Goal: Information Seeking & Learning: Find specific fact

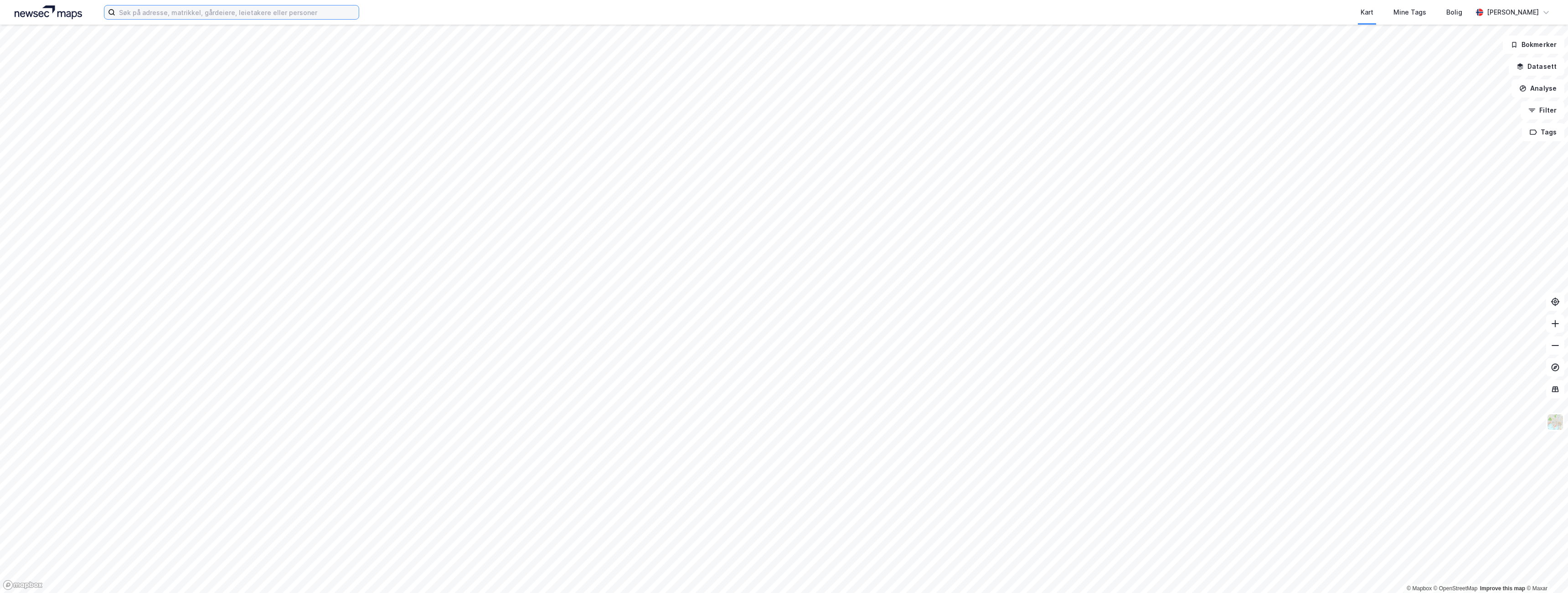
click at [304, 12] on input at bounding box center [237, 12] width 243 height 13
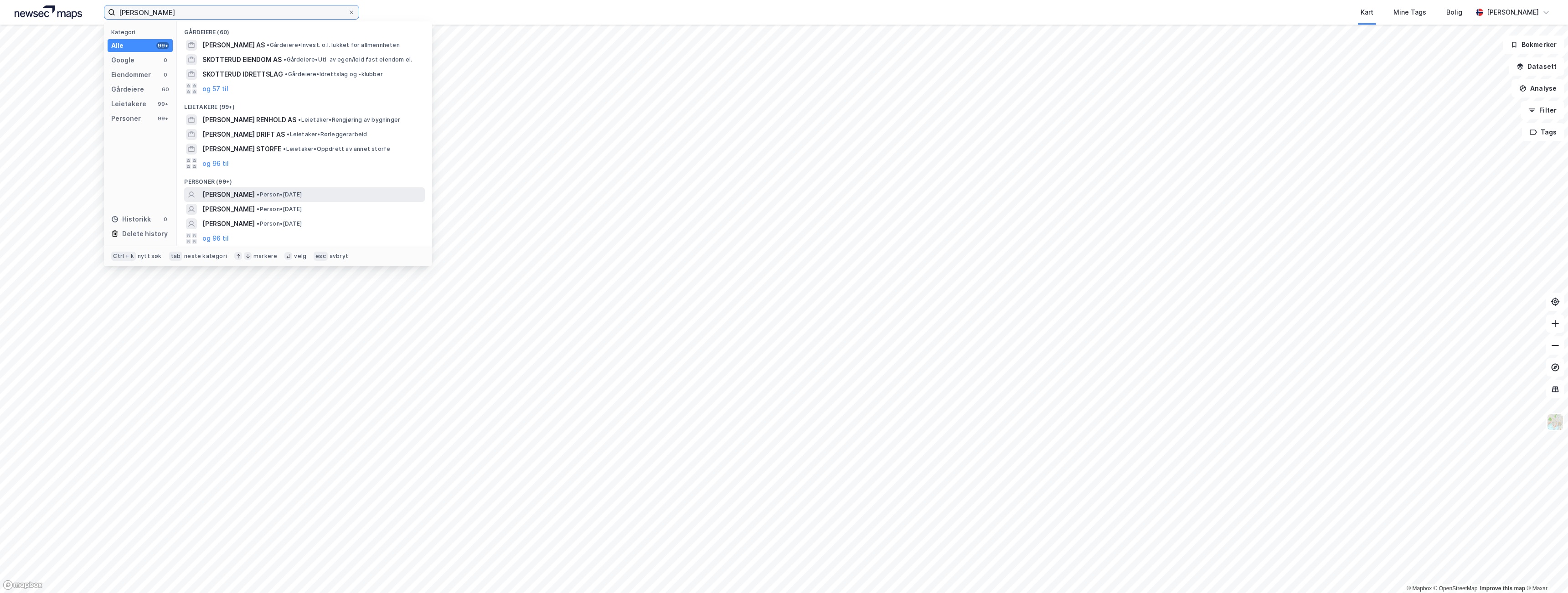
type input "[PERSON_NAME]"
click at [300, 196] on span "• Person • [DATE]" at bounding box center [279, 195] width 45 height 7
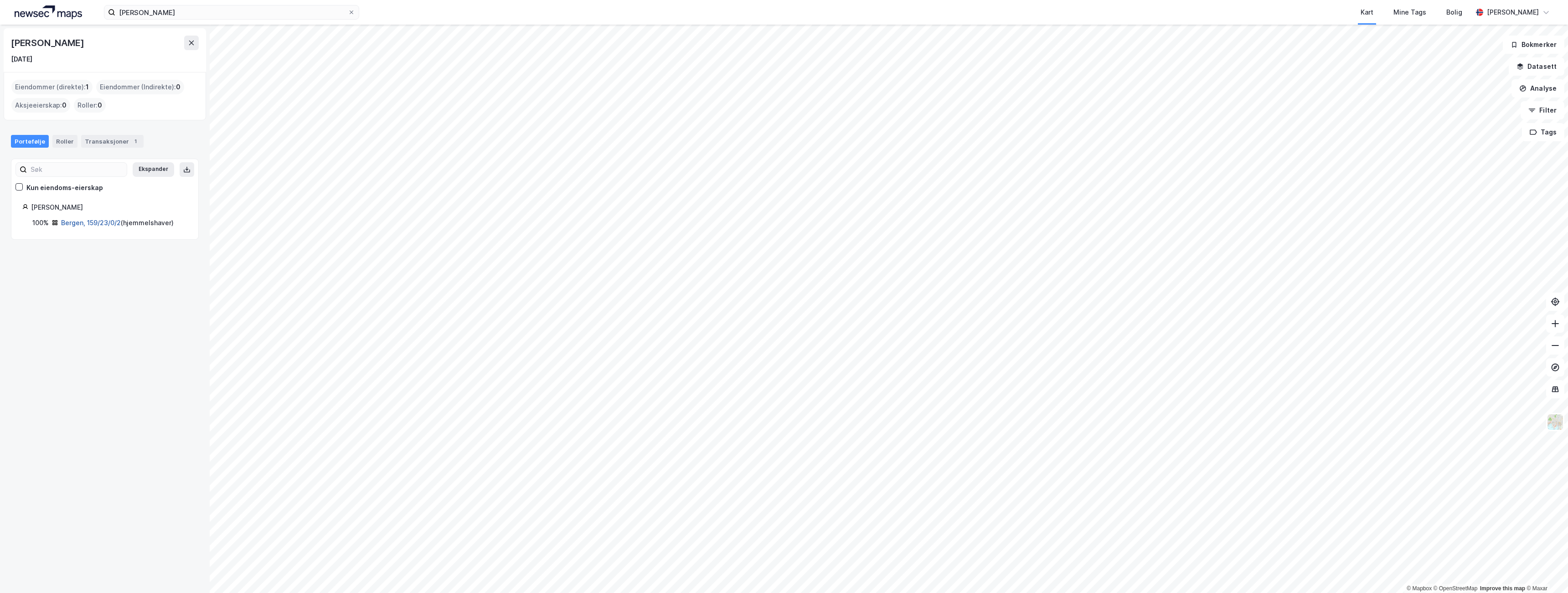
click at [108, 223] on link "Bergen, 159/23/0/2" at bounding box center [91, 222] width 60 height 8
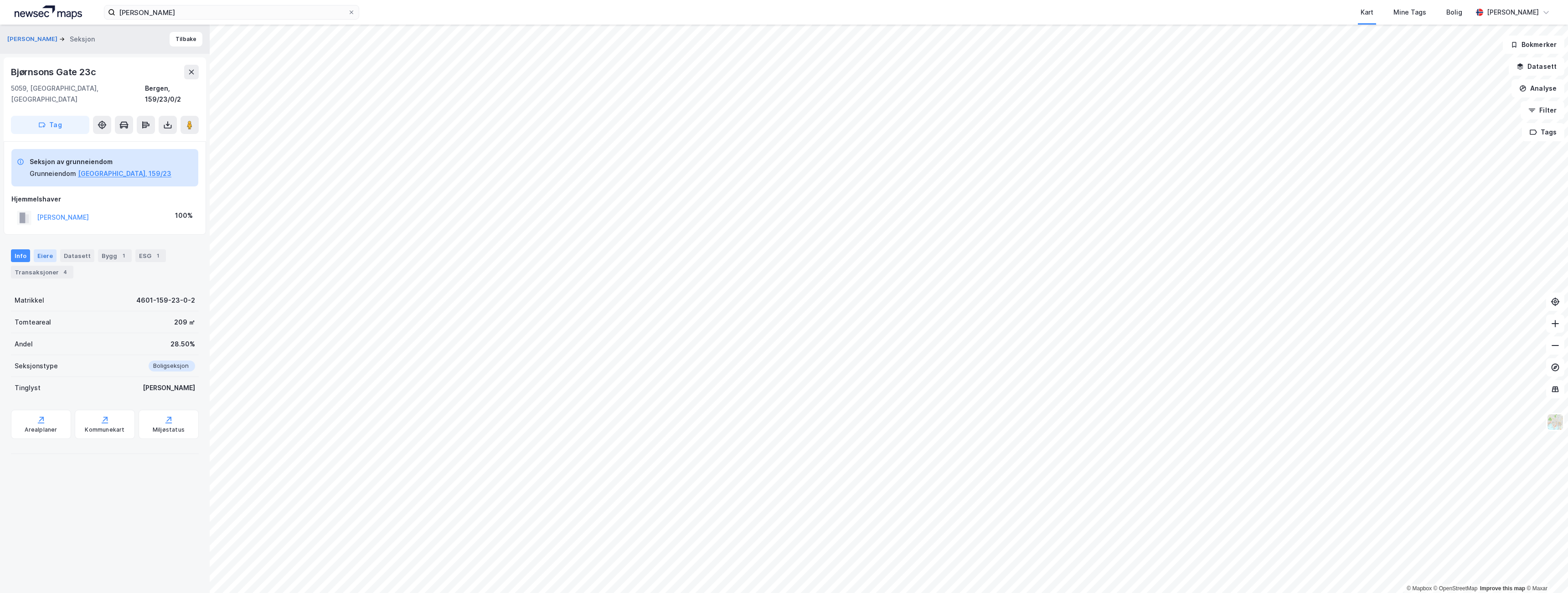
click at [44, 250] on div "Eiere" at bounding box center [44, 256] width 23 height 13
click at [66, 346] on icon at bounding box center [66, 349] width 7 height 7
click at [39, 329] on div "Hjemmel til eiendomsrett" at bounding box center [110, 334] width 155 height 11
click at [57, 313] on div "Bergen, 159/23/0/2" at bounding box center [109, 318] width 156 height 11
click at [63, 313] on div "Bergen, 159/23/0/2" at bounding box center [109, 318] width 156 height 11
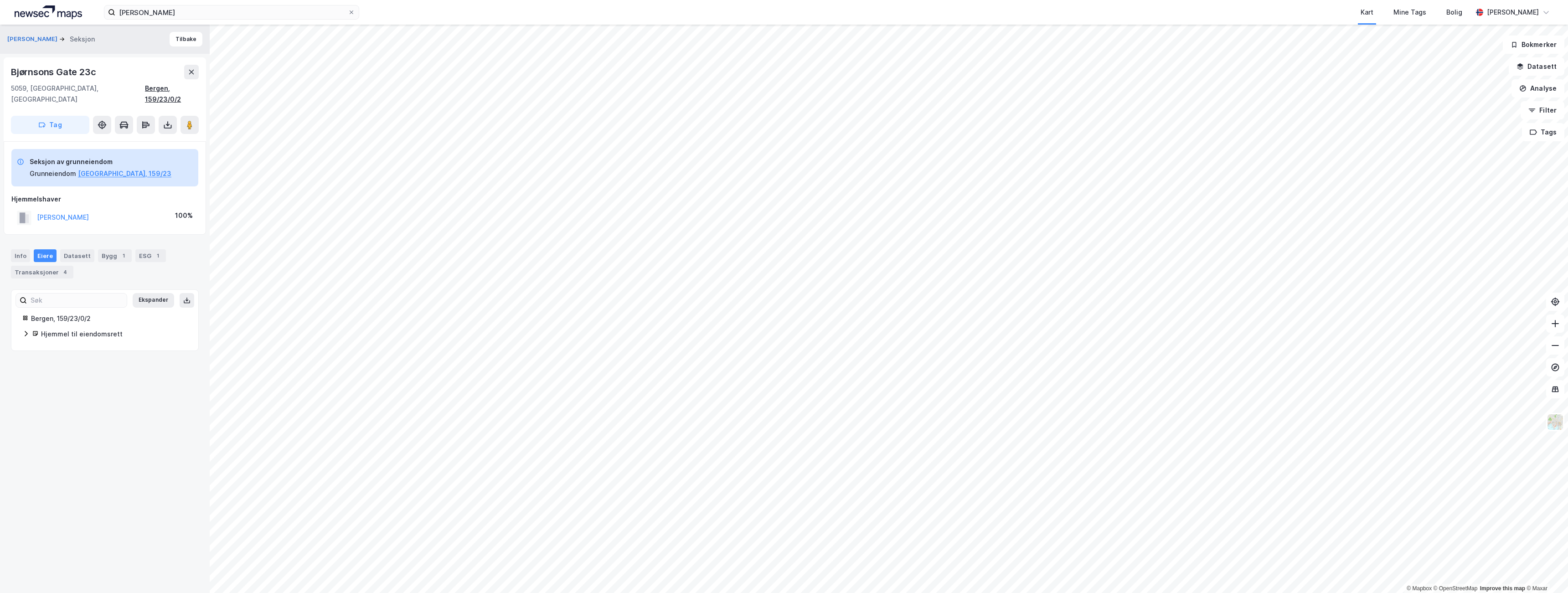
click at [161, 93] on div "Bergen, 159/23/0/2" at bounding box center [172, 94] width 54 height 22
click at [176, 88] on div "Bergen, 159/23/0/2" at bounding box center [172, 94] width 54 height 22
click at [0, 0] on button "[PERSON_NAME]" at bounding box center [0, 0] width 0 height 0
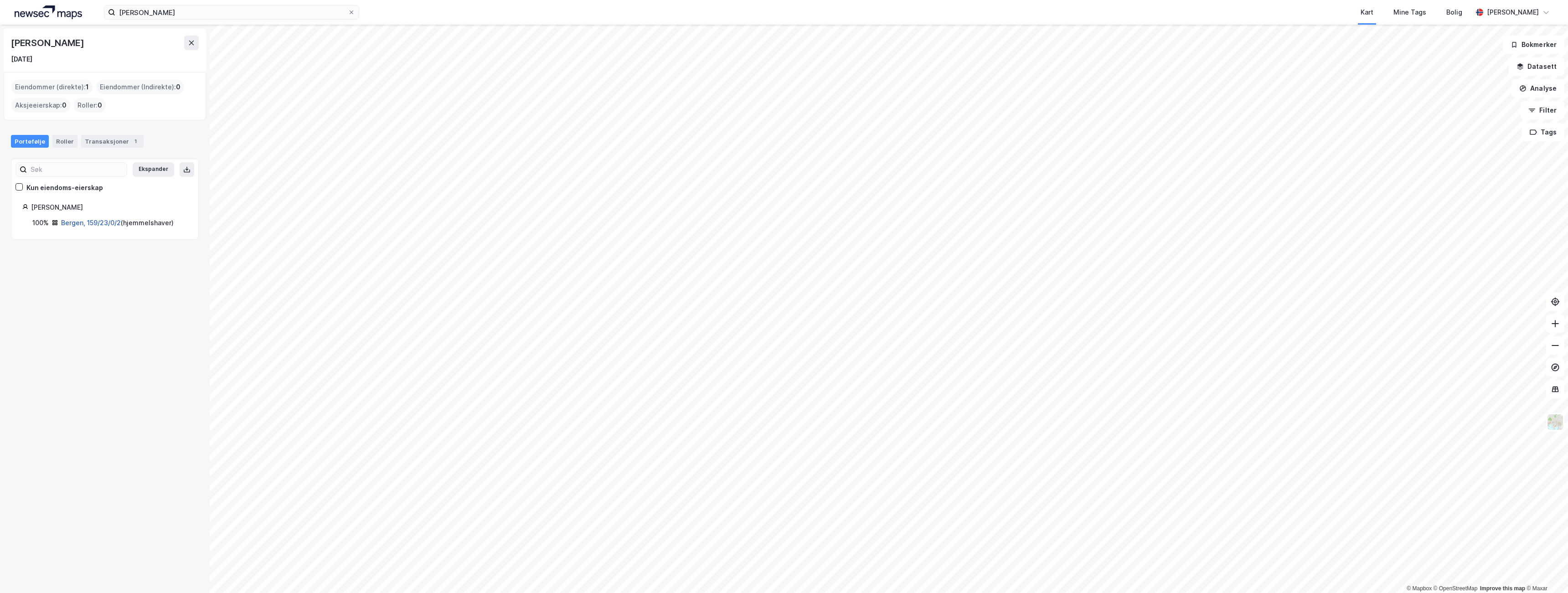
click at [77, 222] on link "Bergen, 159/23/0/2" at bounding box center [91, 222] width 60 height 8
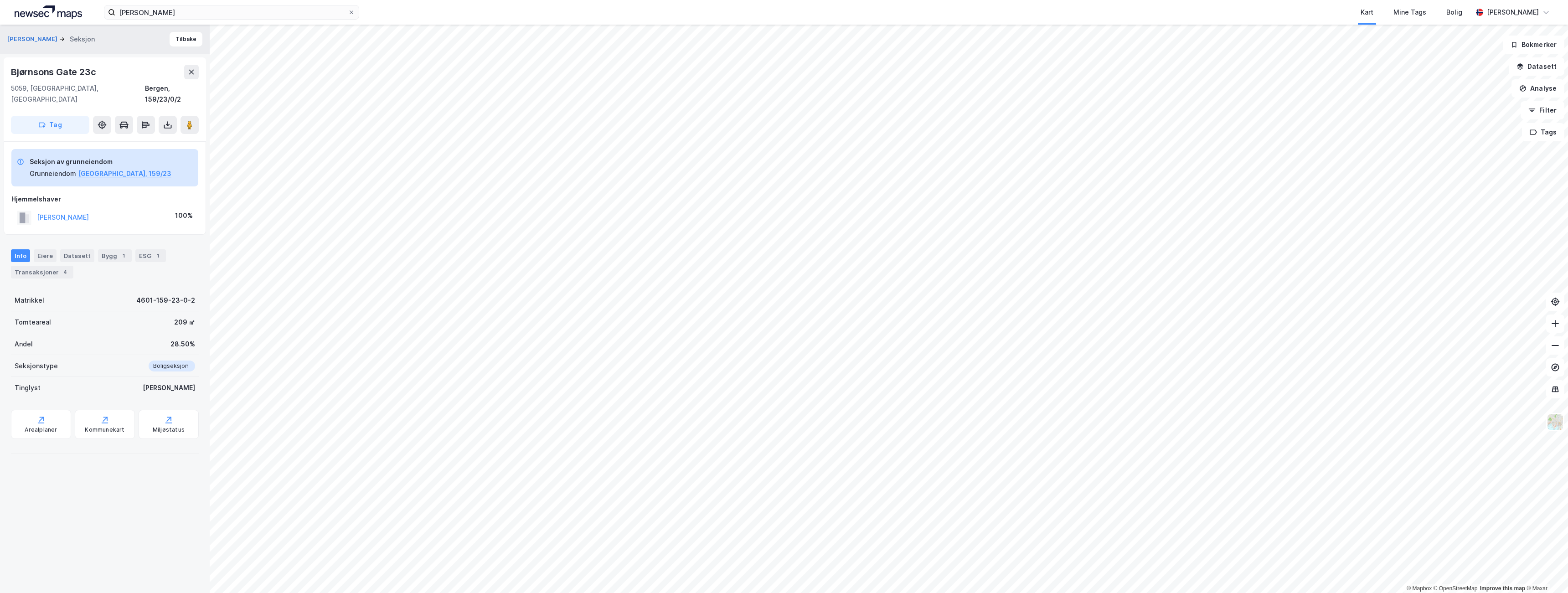
click at [61, 212] on div "[PERSON_NAME]" at bounding box center [63, 217] width 52 height 11
drag, startPoint x: 104, startPoint y: 68, endPoint x: 6, endPoint y: 75, distance: 98.2
click at [7, 75] on div "[STREET_ADDRESS], 159/23/0/2 Tag" at bounding box center [105, 99] width 202 height 84
copy div "Bjørnsons Gate 23c"
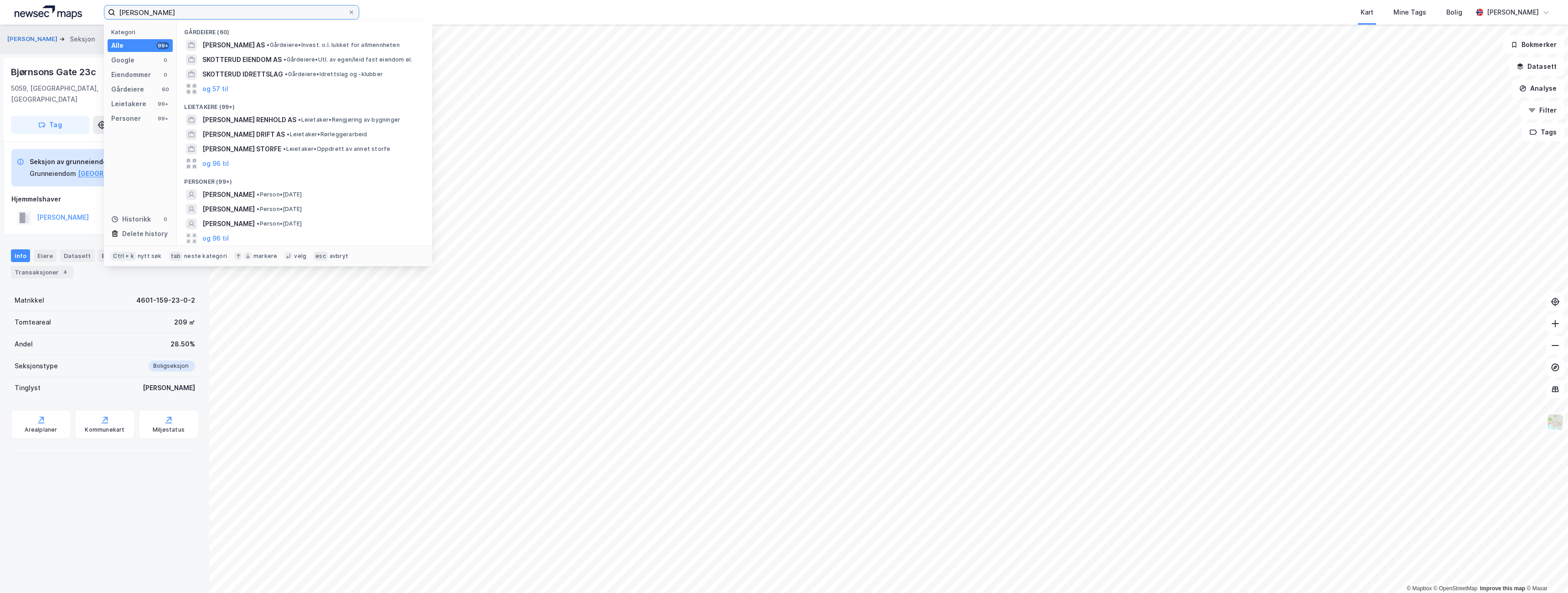
click at [212, 13] on input "[PERSON_NAME]" at bounding box center [231, 12] width 233 height 13
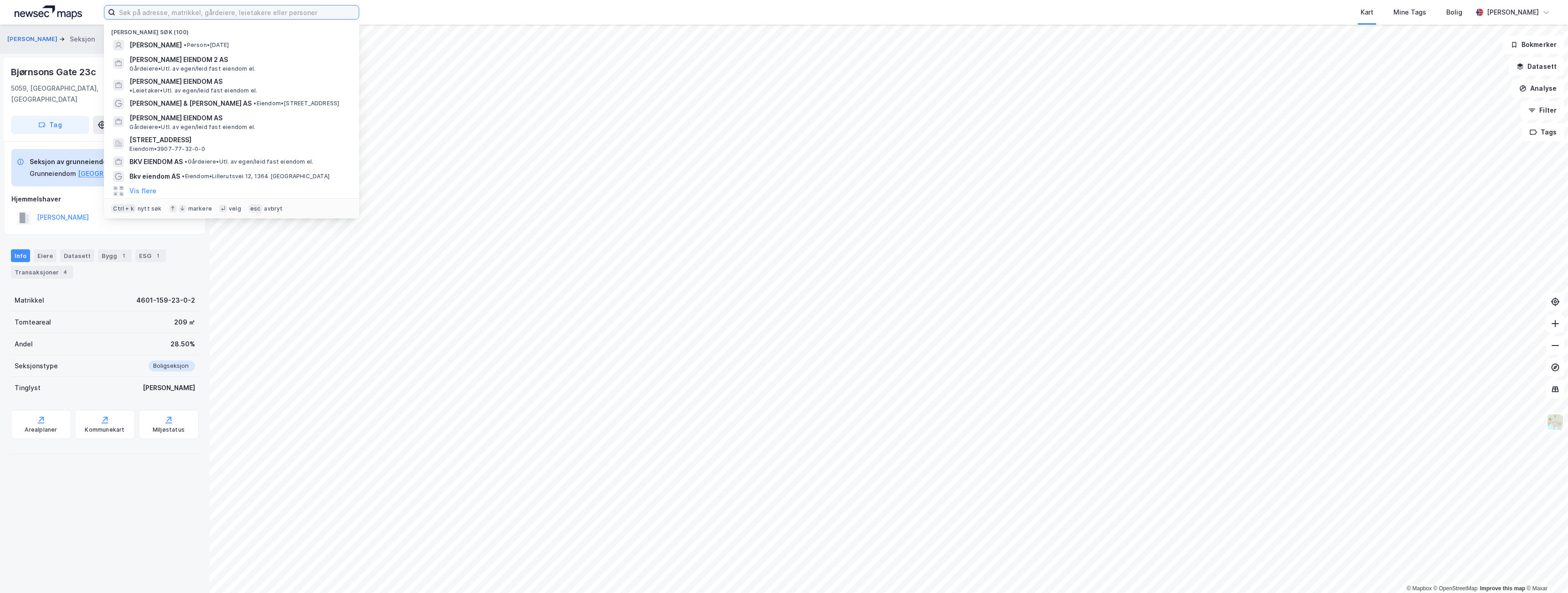
paste input "Bjørnsons Gate 23c"
type input "Bjørnsons Gate 23c"
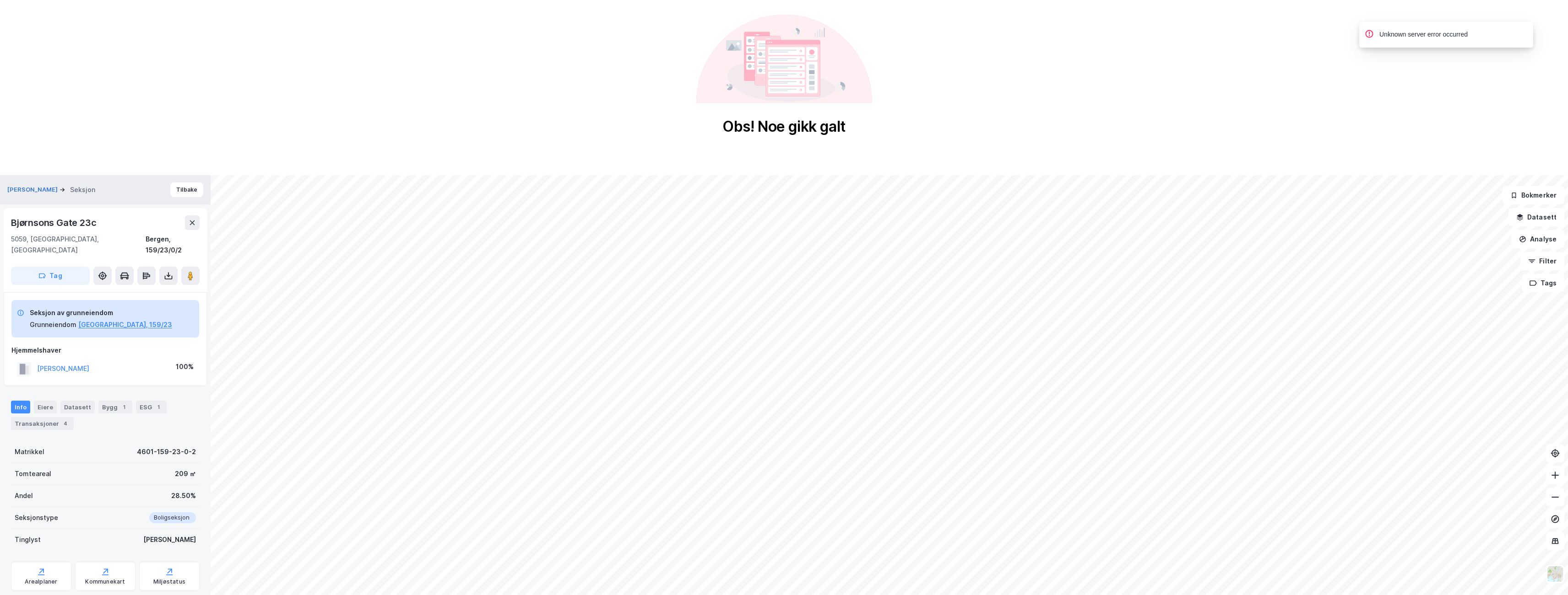
click at [90, 293] on div "Seksjon av grunneiendom Grunneiendom [GEOGRAPHIC_DATA], 159/23 Hjemmelshaver [P…" at bounding box center [105, 340] width 203 height 94
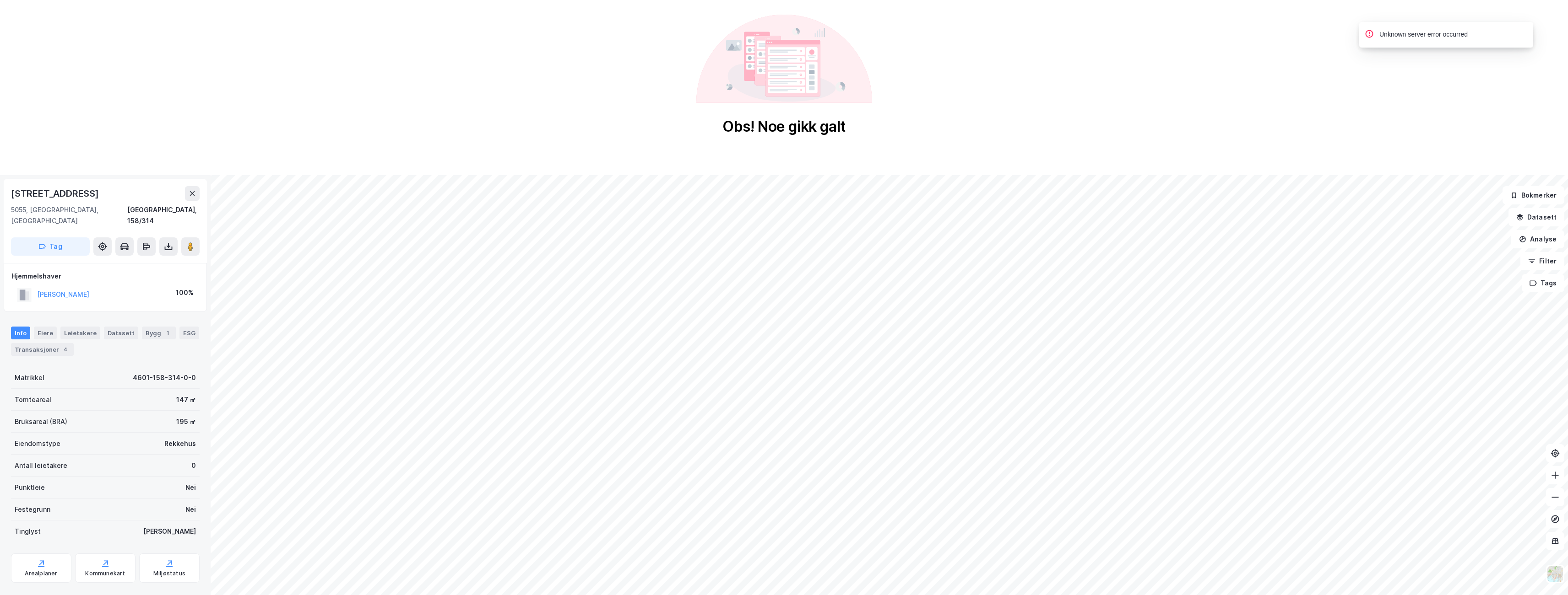
click at [141, 285] on div "[PERSON_NAME] 100%" at bounding box center [105, 294] width 188 height 19
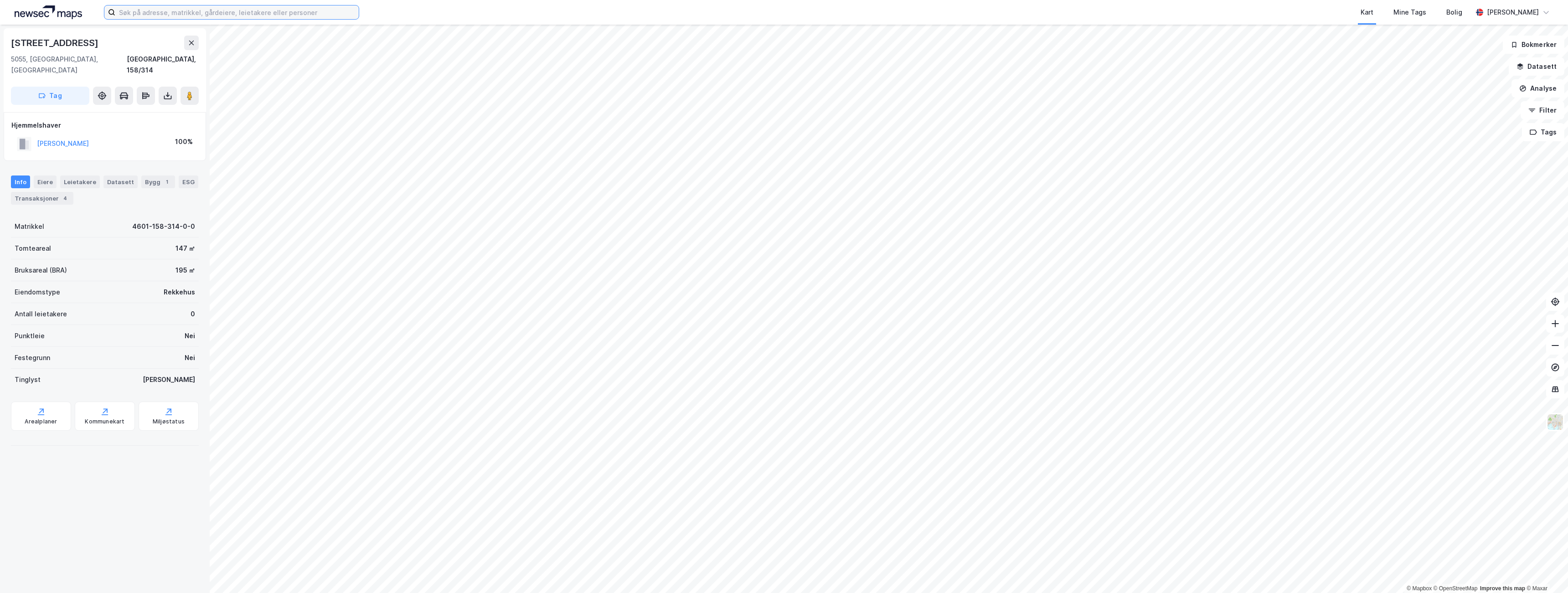
click at [147, 17] on input at bounding box center [237, 12] width 243 height 13
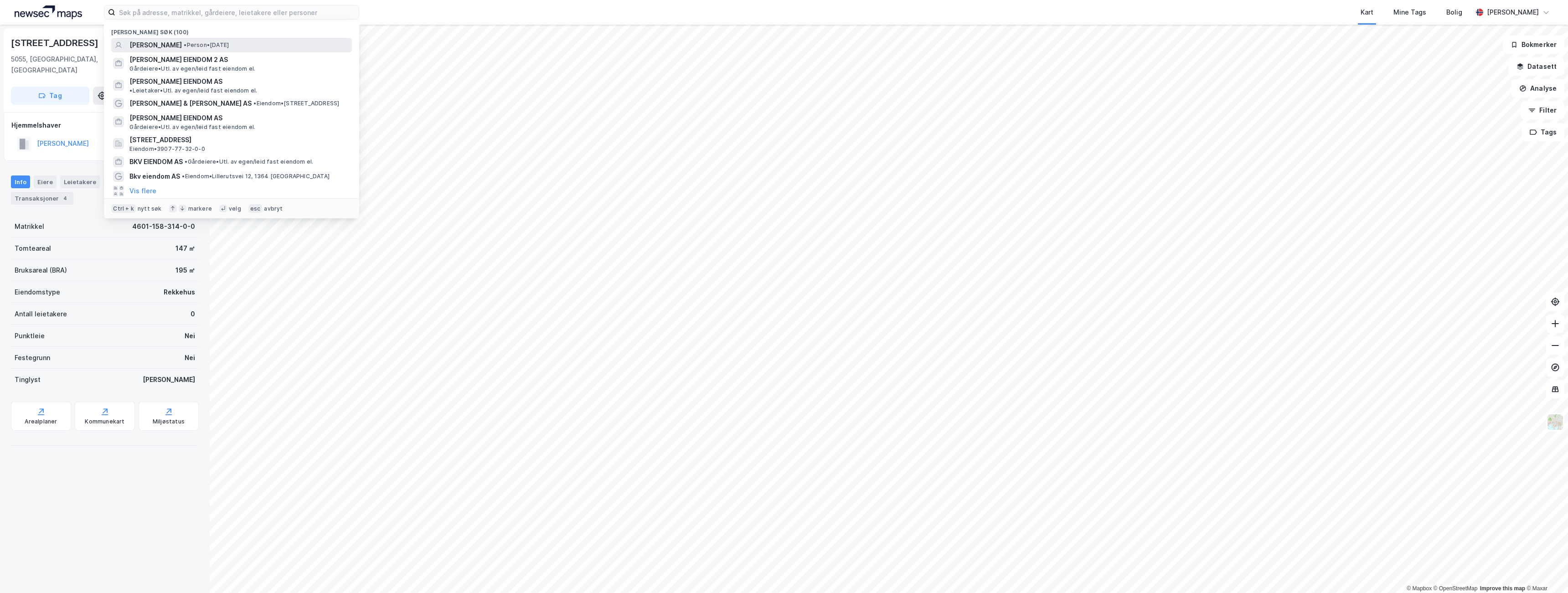
click at [151, 46] on span "[PERSON_NAME]" at bounding box center [156, 45] width 52 height 11
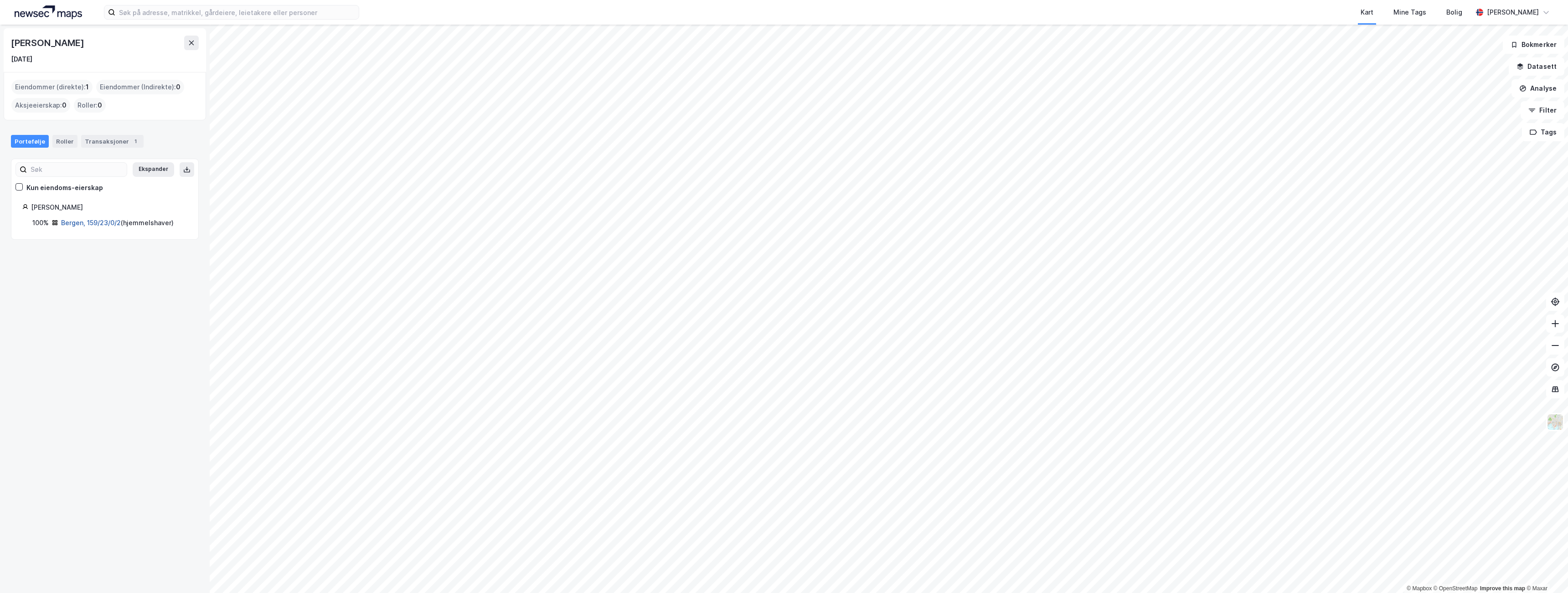
click at [82, 222] on link "Bergen, 159/23/0/2" at bounding box center [91, 222] width 60 height 8
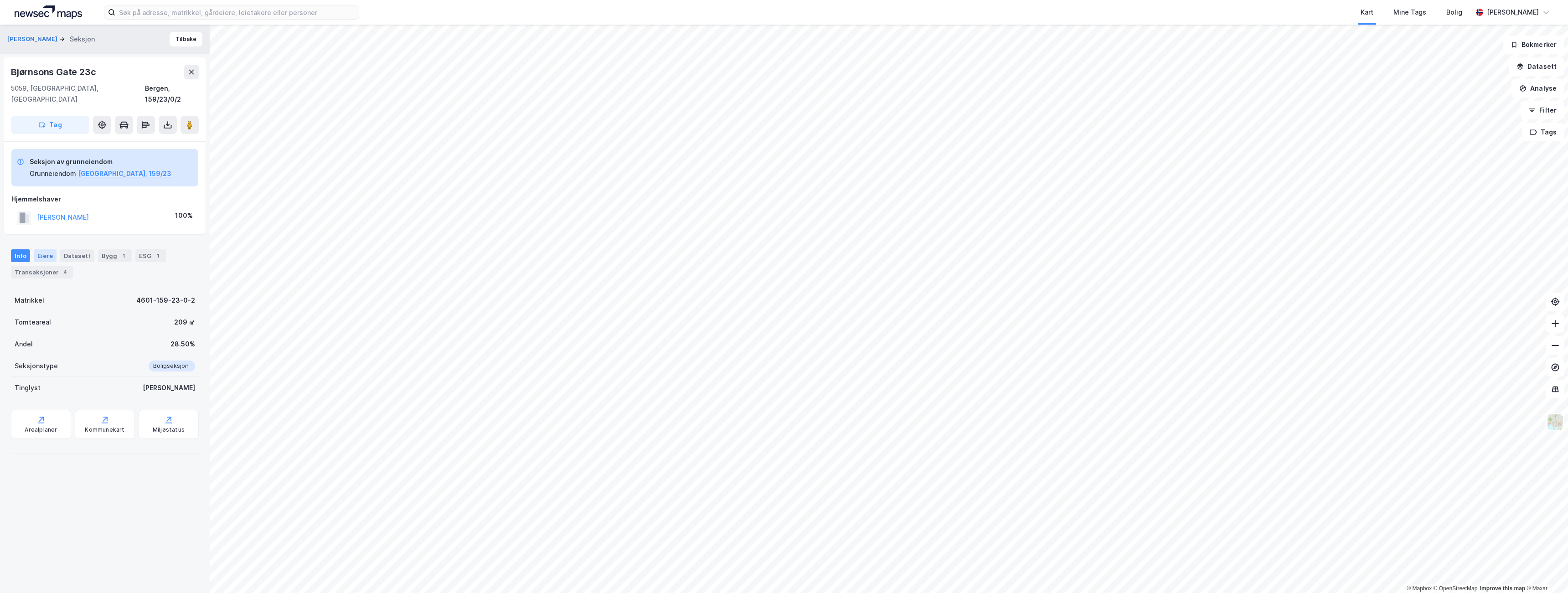
click at [48, 250] on div "Eiere" at bounding box center [44, 256] width 23 height 13
drag, startPoint x: 54, startPoint y: 74, endPoint x: 25, endPoint y: 71, distance: 29.2
click at [25, 71] on div "Bjørnsons Gate 23c" at bounding box center [105, 72] width 188 height 15
click at [25, 71] on div "Bjørnsons Gate 23c" at bounding box center [54, 72] width 86 height 15
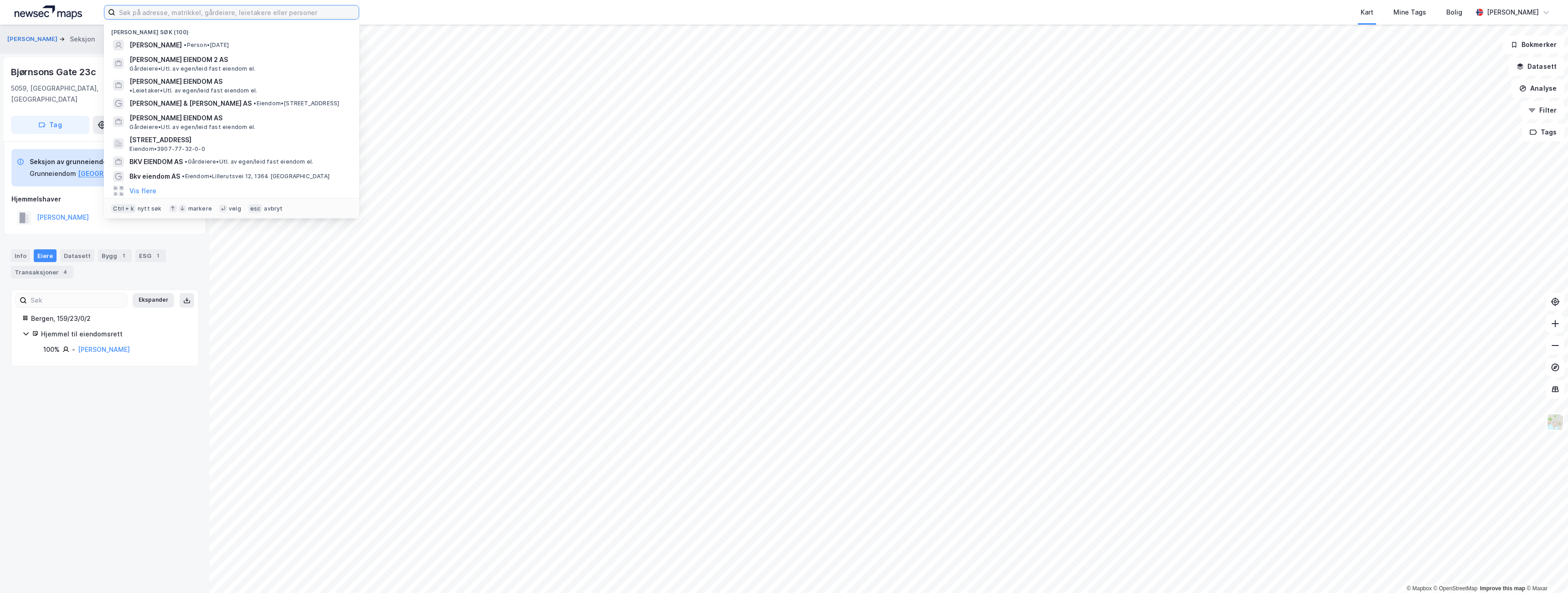
click at [157, 11] on input at bounding box center [237, 12] width 243 height 13
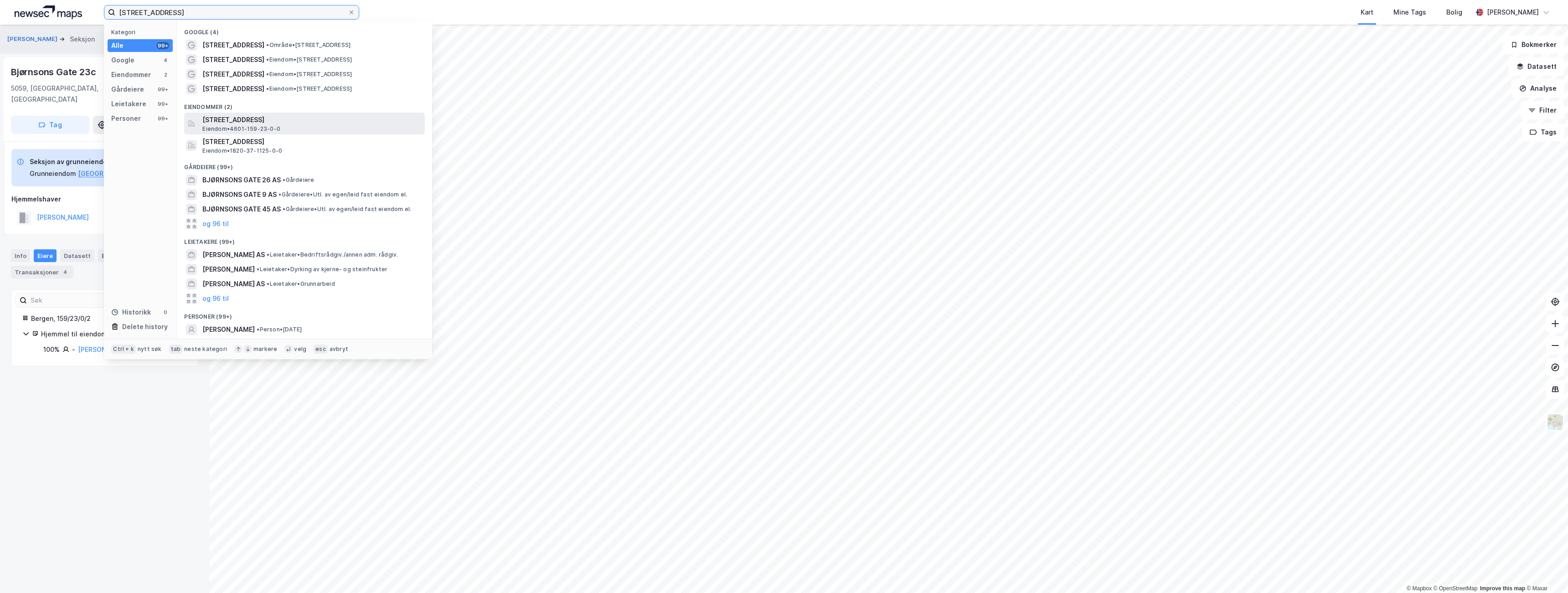
type input "[STREET_ADDRESS]"
click at [295, 128] on div "[STREET_ADDRESS] • 4601-159-23-0-0" at bounding box center [312, 124] width 220 height 18
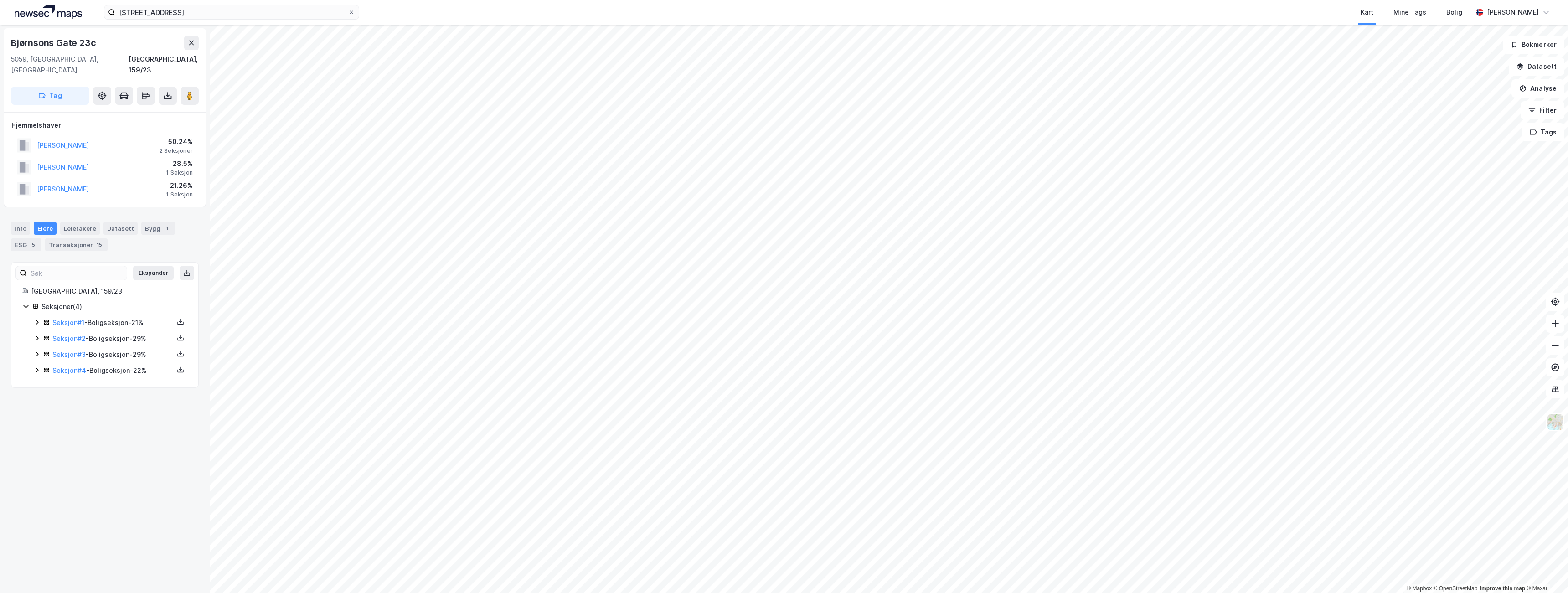
click at [37, 320] on icon at bounding box center [37, 323] width 2 height 5
click at [37, 318] on icon at bounding box center [37, 322] width 7 height 7
click at [34, 335] on icon at bounding box center [37, 339] width 7 height 7
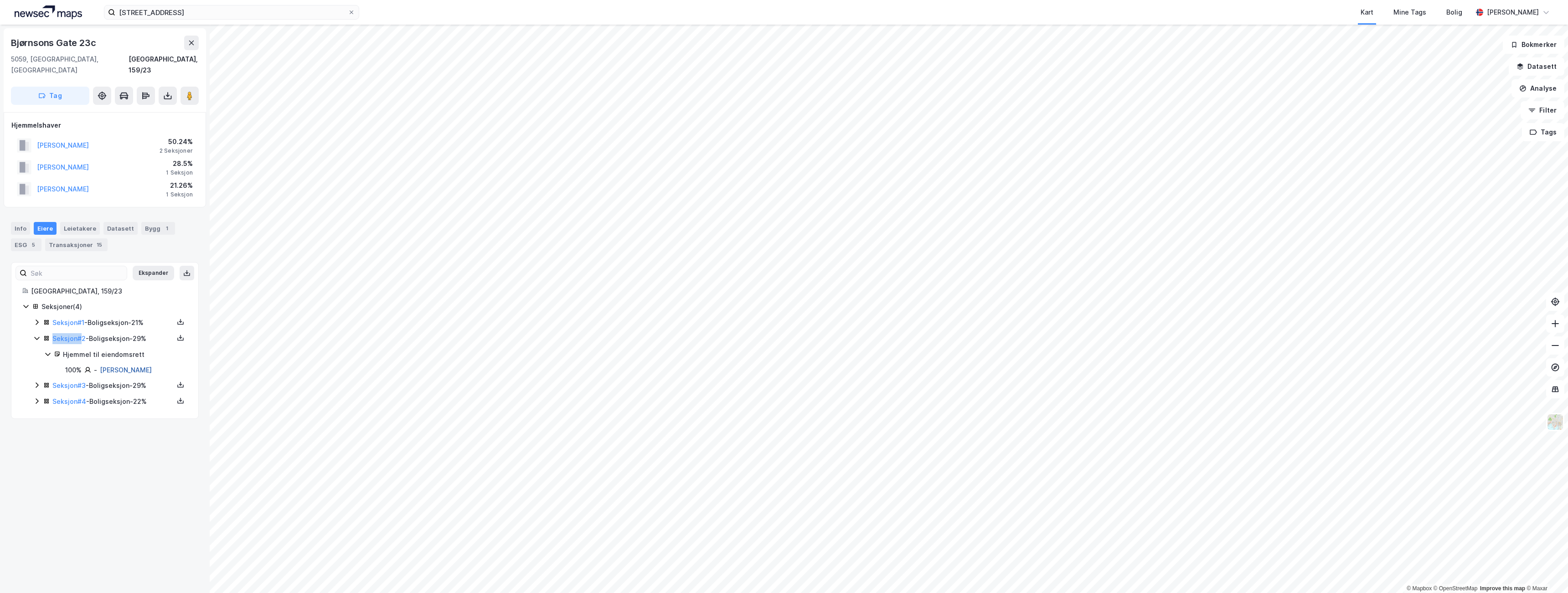
click at [109, 366] on link "[PERSON_NAME]" at bounding box center [125, 370] width 52 height 8
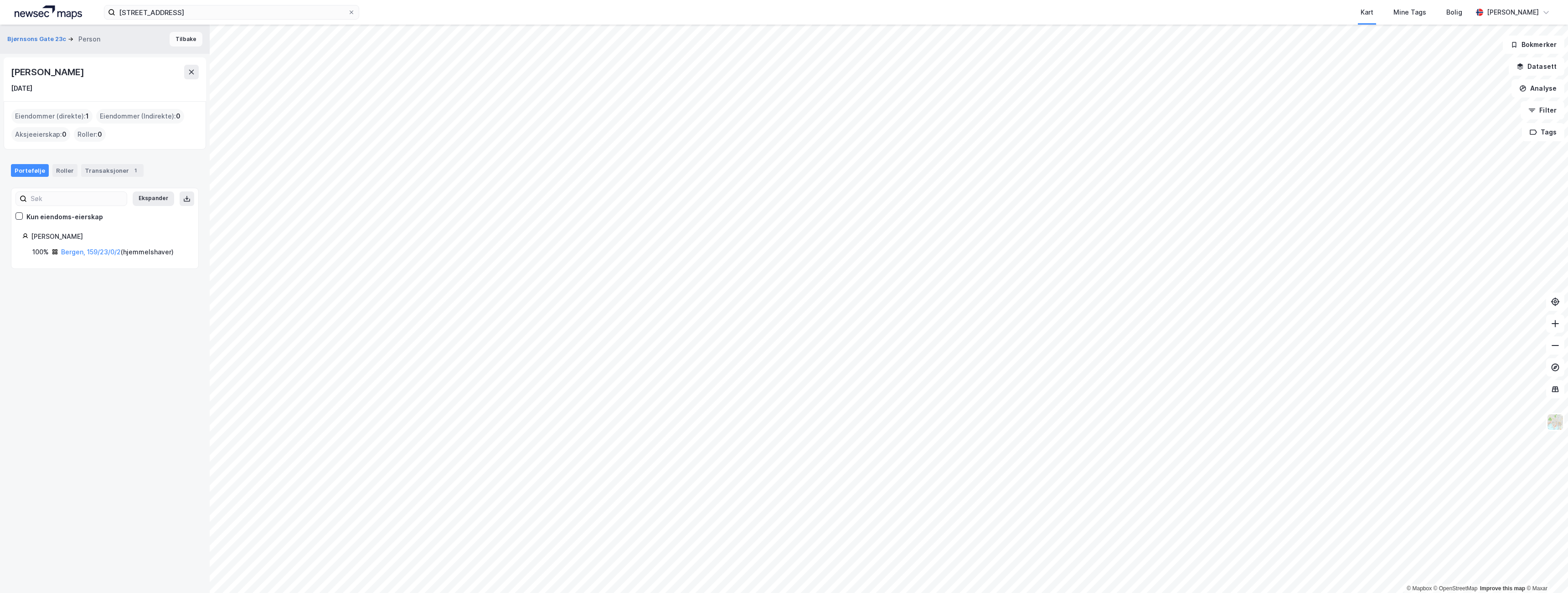
click at [184, 40] on button "Tilbake" at bounding box center [186, 39] width 33 height 15
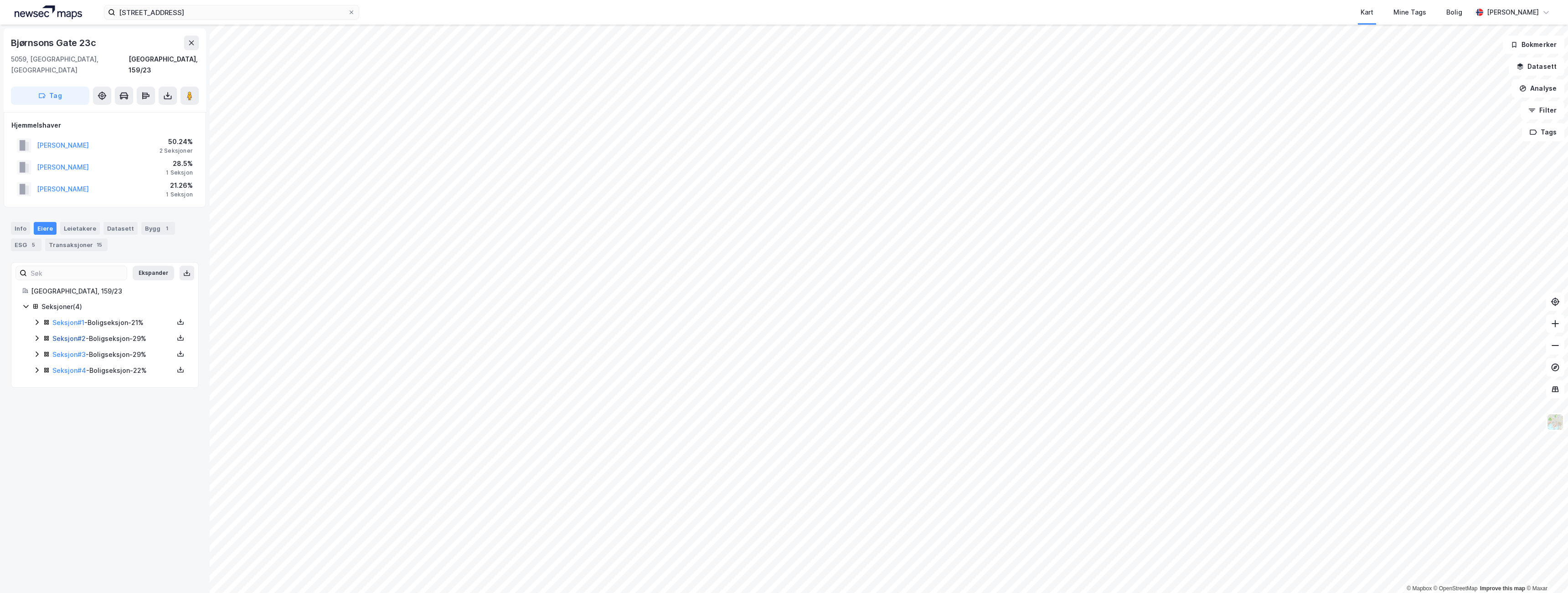
click at [70, 335] on link "Seksjon # 2" at bounding box center [69, 339] width 33 height 8
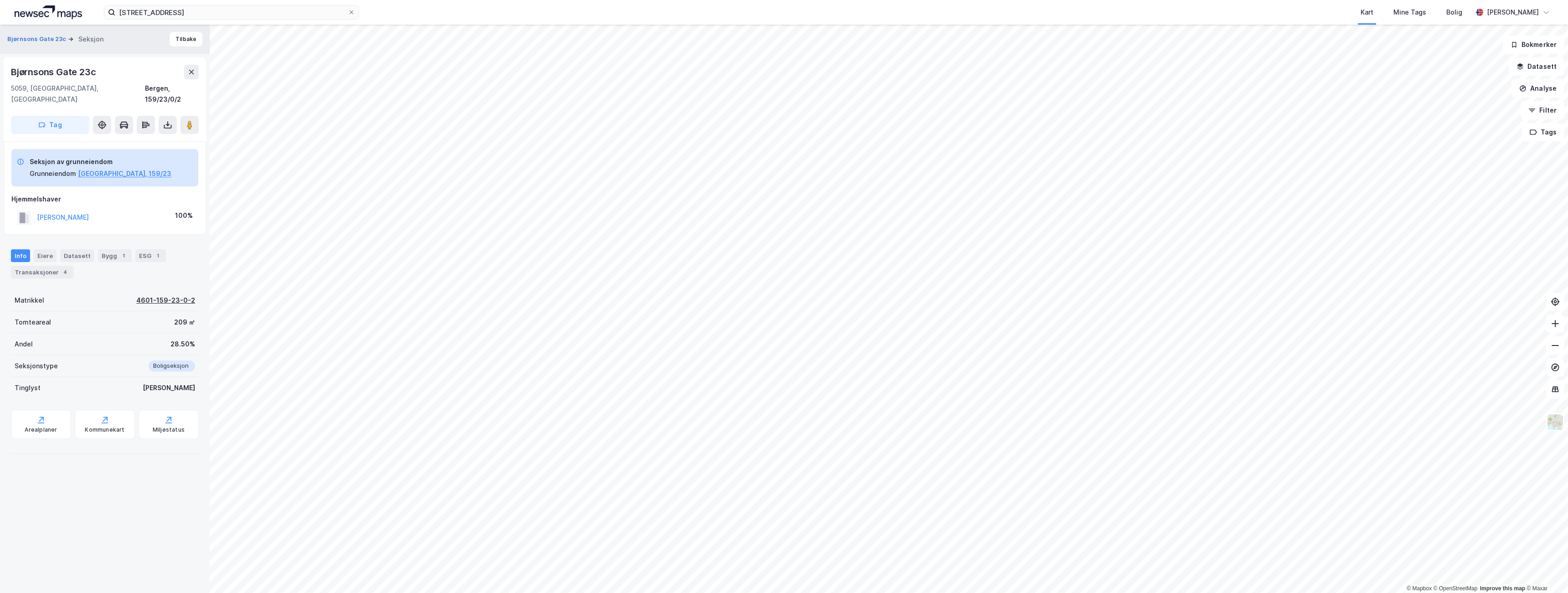
click at [176, 295] on div "4601-159-23-0-2" at bounding box center [166, 300] width 59 height 11
